Goal: Find specific page/section: Find specific page/section

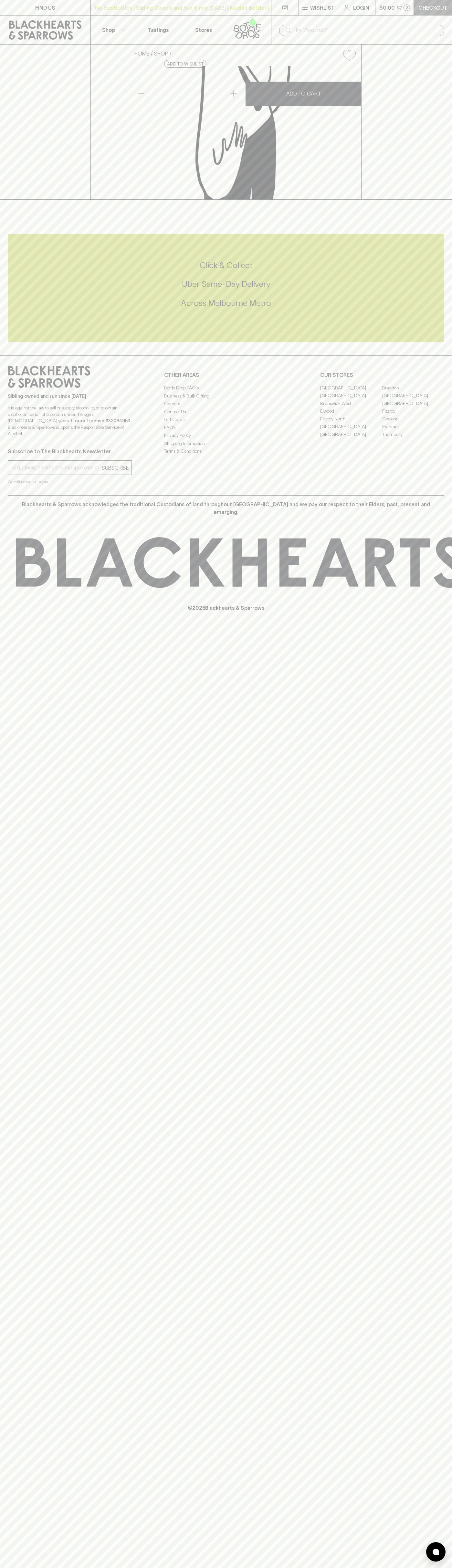
click at [445, 10] on p "Checkout" at bounding box center [433, 7] width 29 height 8
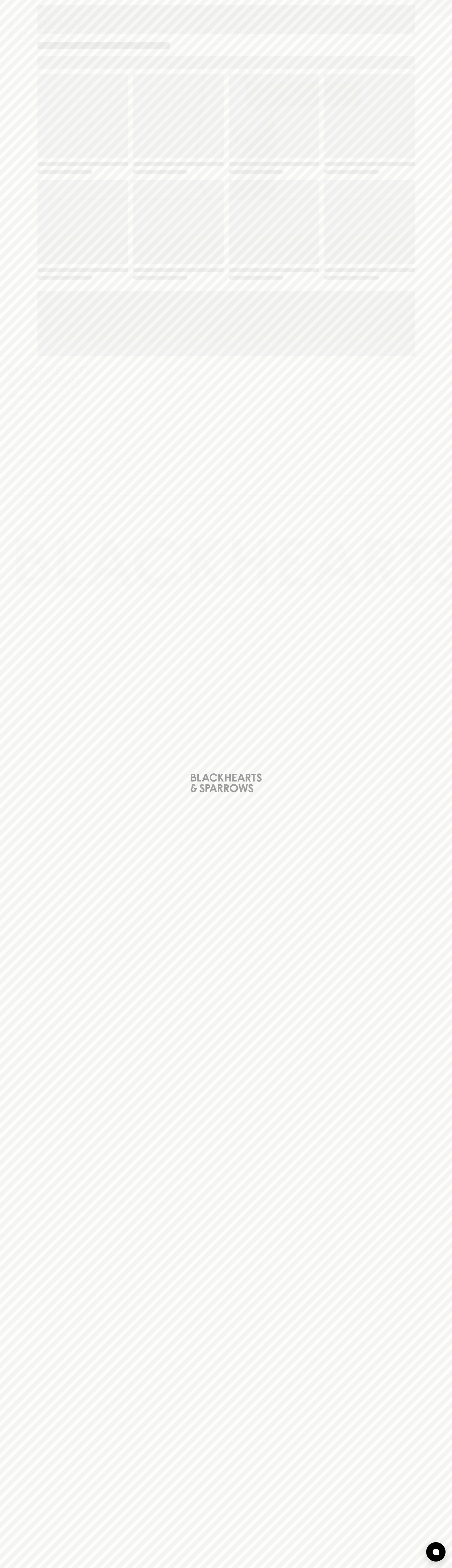
click at [433, 396] on div "Loading" at bounding box center [226, 784] width 452 height 1568
click at [90, 1567] on html "FIND US | No Bad Bottles | Sibling Owned and Run Since [DATE] | No Bad Bottles …" at bounding box center [226, 784] width 452 height 1568
click at [14, 1212] on div "Loading" at bounding box center [226, 784] width 452 height 1568
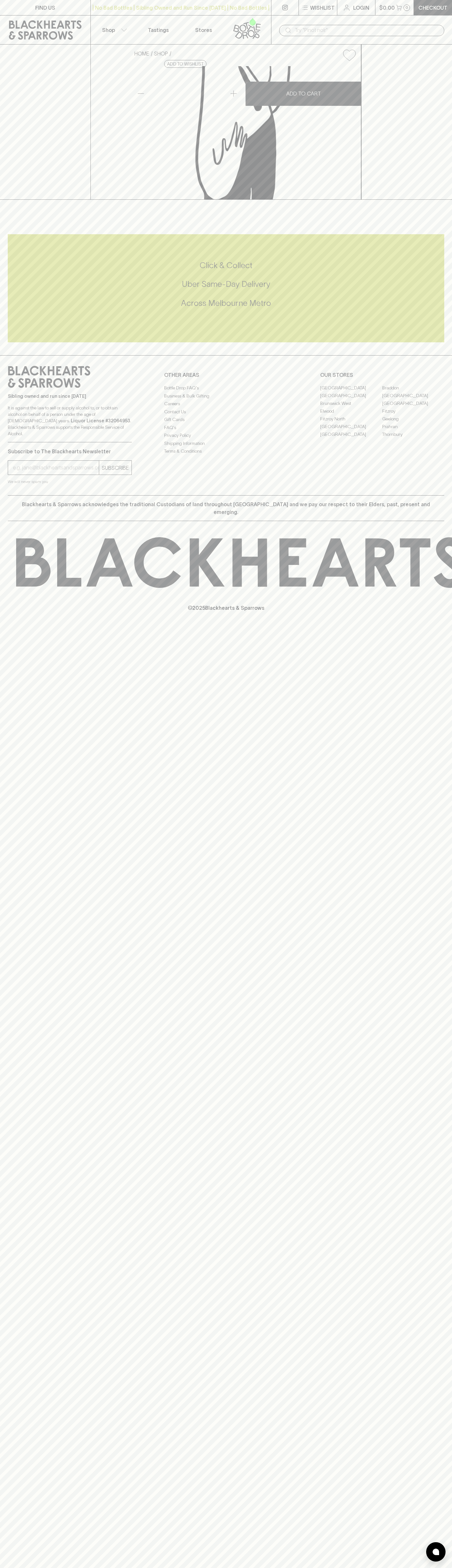
click at [413, 399] on link "[GEOGRAPHIC_DATA]" at bounding box center [413, 395] width 62 height 8
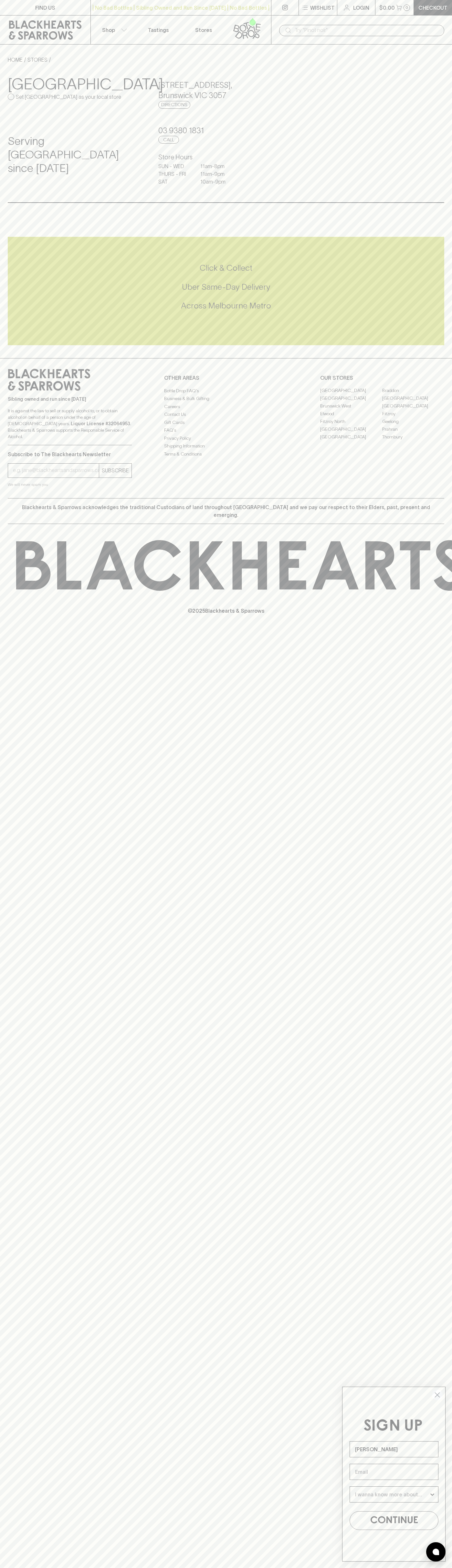
type input "[PERSON_NAME]"
